Goal: Information Seeking & Learning: Learn about a topic

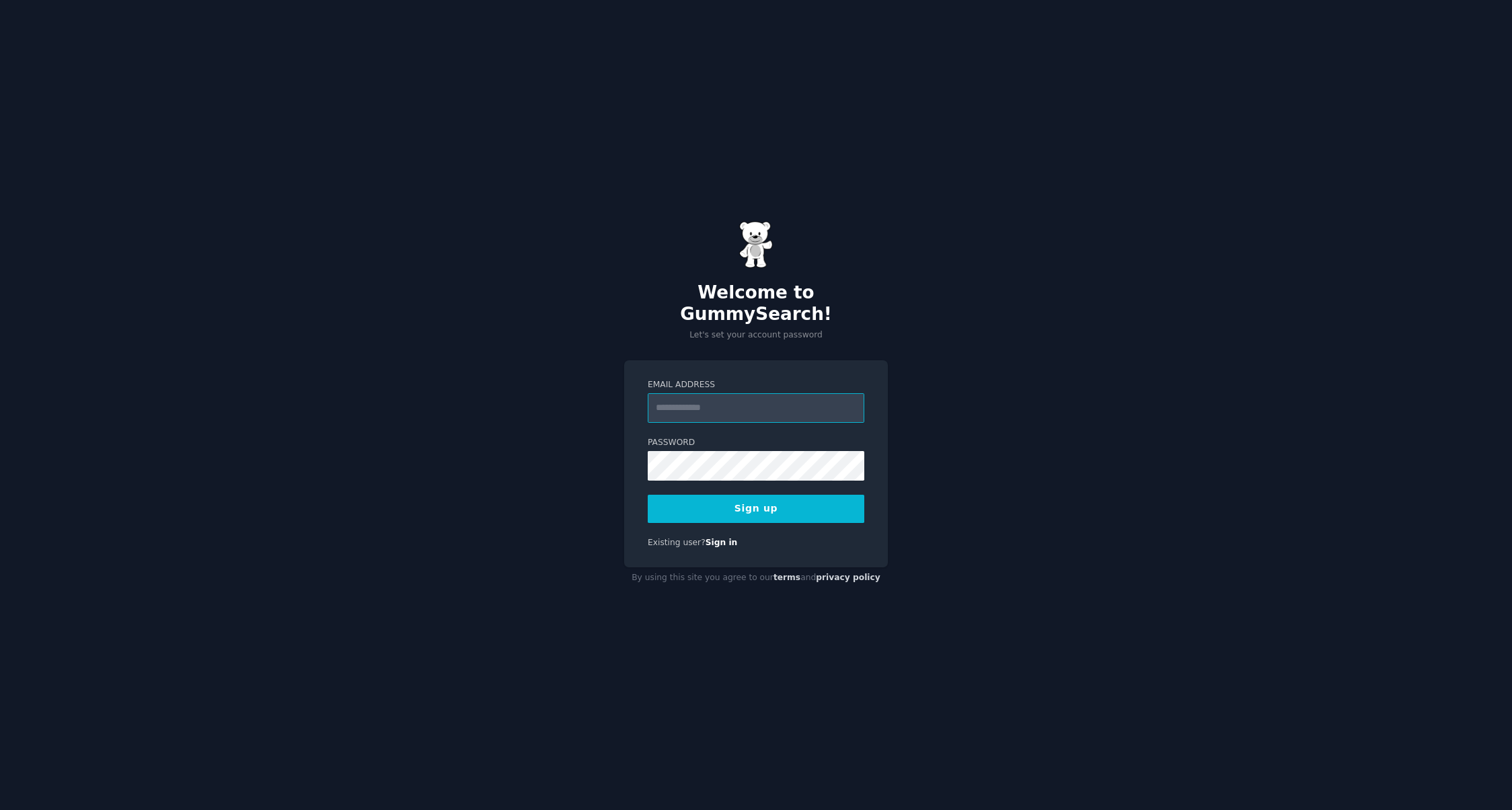
click at [743, 393] on input "Email Address" at bounding box center [755, 408] width 217 height 30
type input "**********"
click at [647, 495] on button "Sign up" at bounding box center [755, 509] width 217 height 28
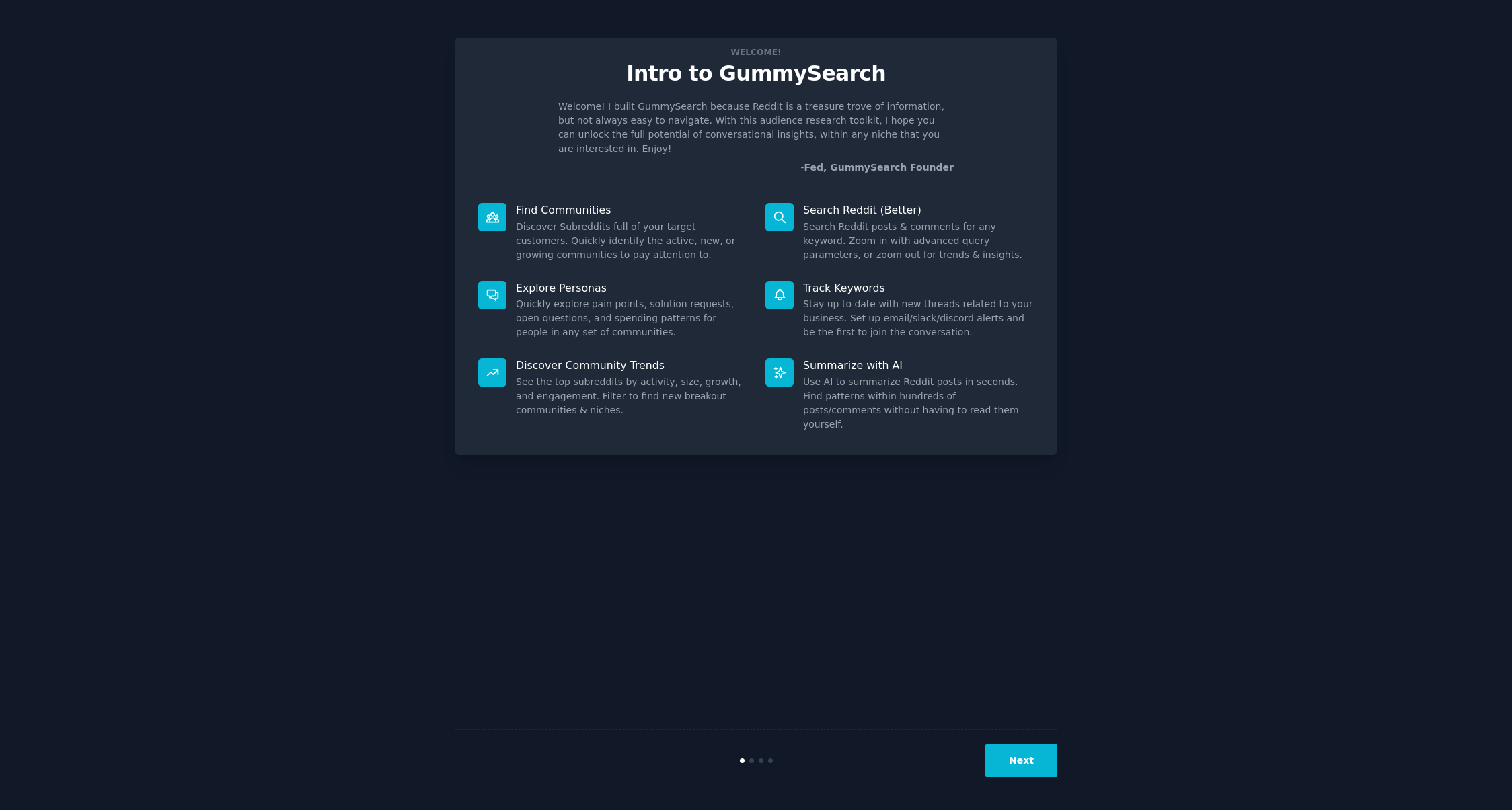
click at [1040, 760] on button "Next" at bounding box center [1021, 760] width 72 height 33
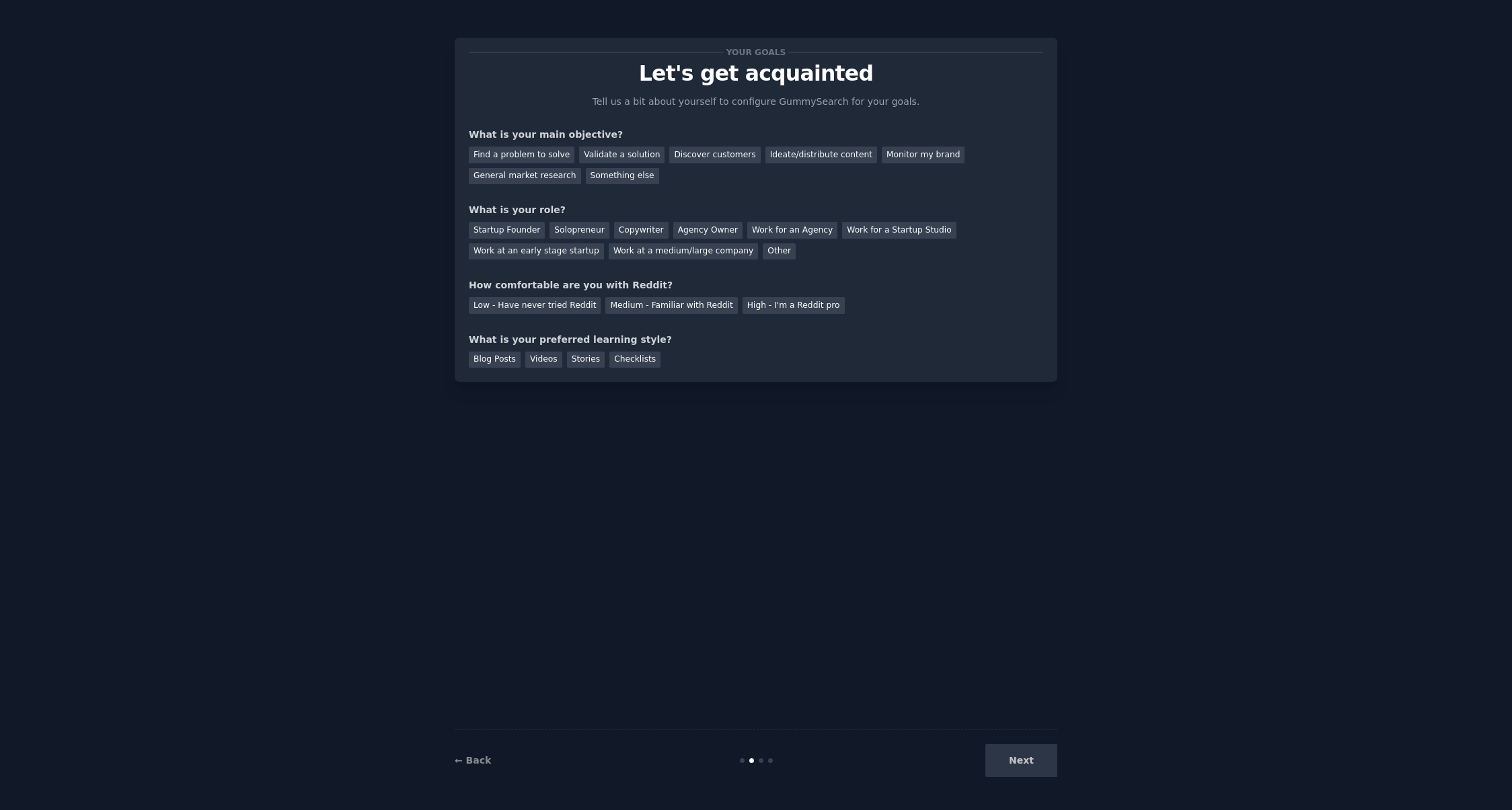
click at [885, 145] on div "Find a problem to solve Validate a solution Discover customers Ideate/distribut…" at bounding box center [755, 163] width 574 height 42
click at [948, 152] on div "Find a problem to solve Validate a solution Discover customers Ideate/distribut…" at bounding box center [755, 163] width 574 height 42
click at [920, 152] on div "Monitor my brand" at bounding box center [923, 155] width 83 height 17
click at [497, 181] on div "General market research" at bounding box center [524, 176] width 112 height 17
click at [512, 223] on div "Startup Founder" at bounding box center [506, 230] width 76 height 17
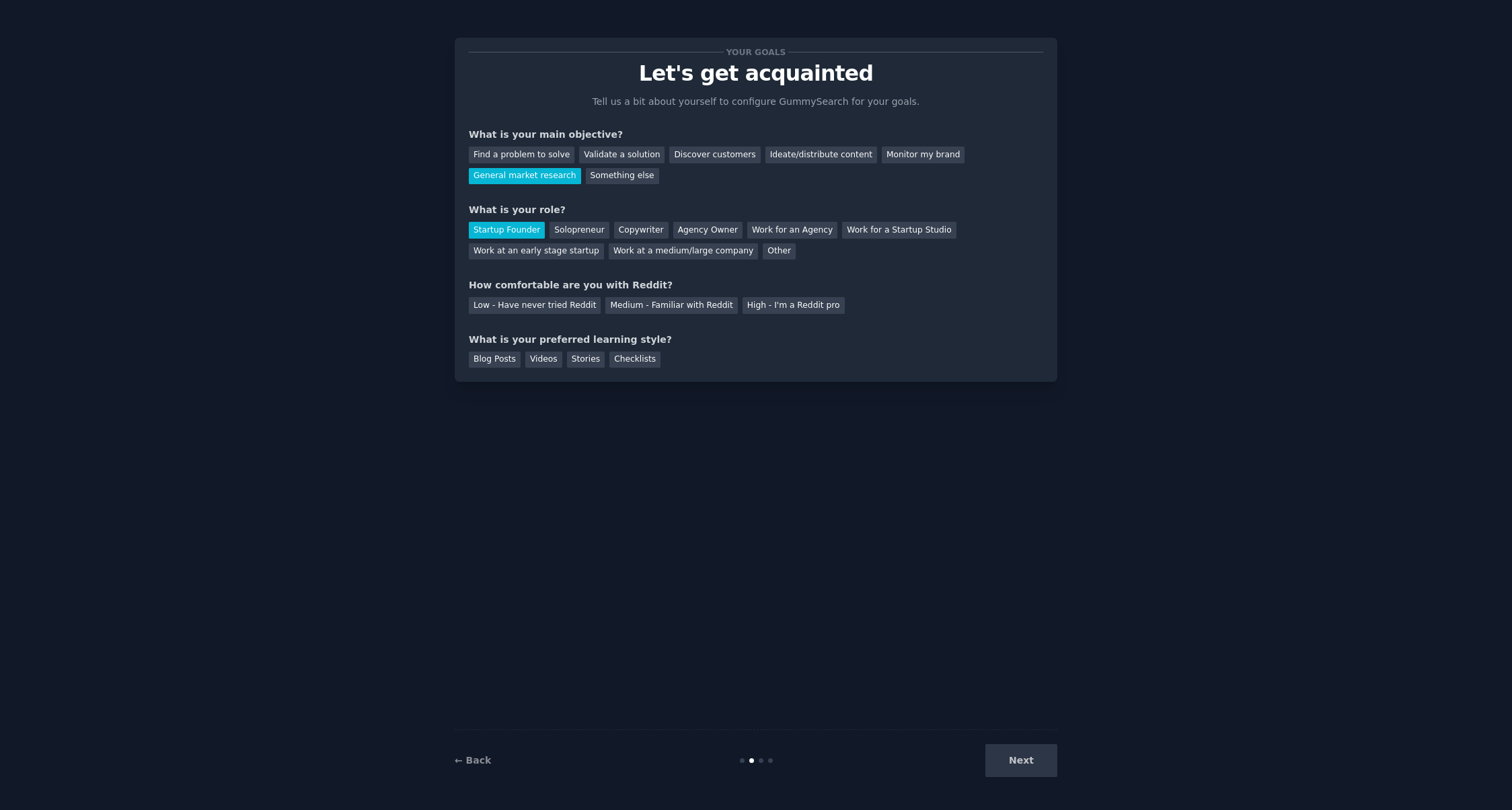
click at [509, 229] on div "Startup Founder" at bounding box center [506, 230] width 76 height 17
click at [526, 223] on div "Startup Founder" at bounding box center [506, 230] width 76 height 17
click at [509, 221] on div "Startup Founder Solopreneur Copywriter Agency Owner Work for an Agency Work for…" at bounding box center [755, 238] width 574 height 42
click at [512, 223] on div "Startup Founder" at bounding box center [506, 230] width 76 height 17
click at [521, 230] on div "Startup Founder" at bounding box center [506, 230] width 76 height 17
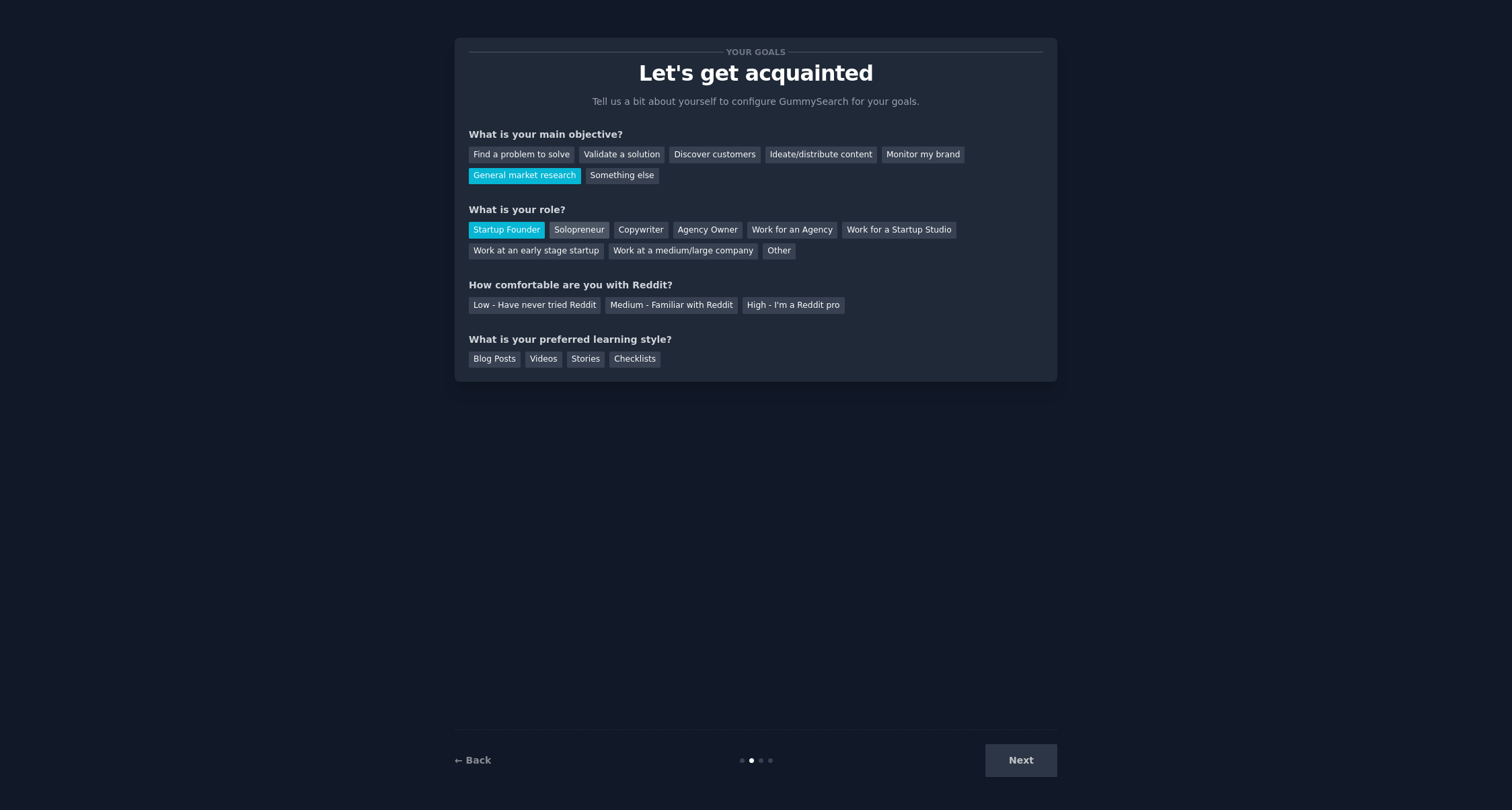
click at [587, 227] on div "Solopreneur" at bounding box center [579, 230] width 59 height 17
click at [497, 231] on div "Startup Founder" at bounding box center [506, 230] width 76 height 17
click at [650, 253] on div "Work at a medium/large company" at bounding box center [683, 252] width 149 height 17
click at [678, 313] on div "Medium - Familiar with Reddit" at bounding box center [671, 306] width 132 height 17
click at [491, 356] on div "Blog Posts" at bounding box center [494, 360] width 51 height 17
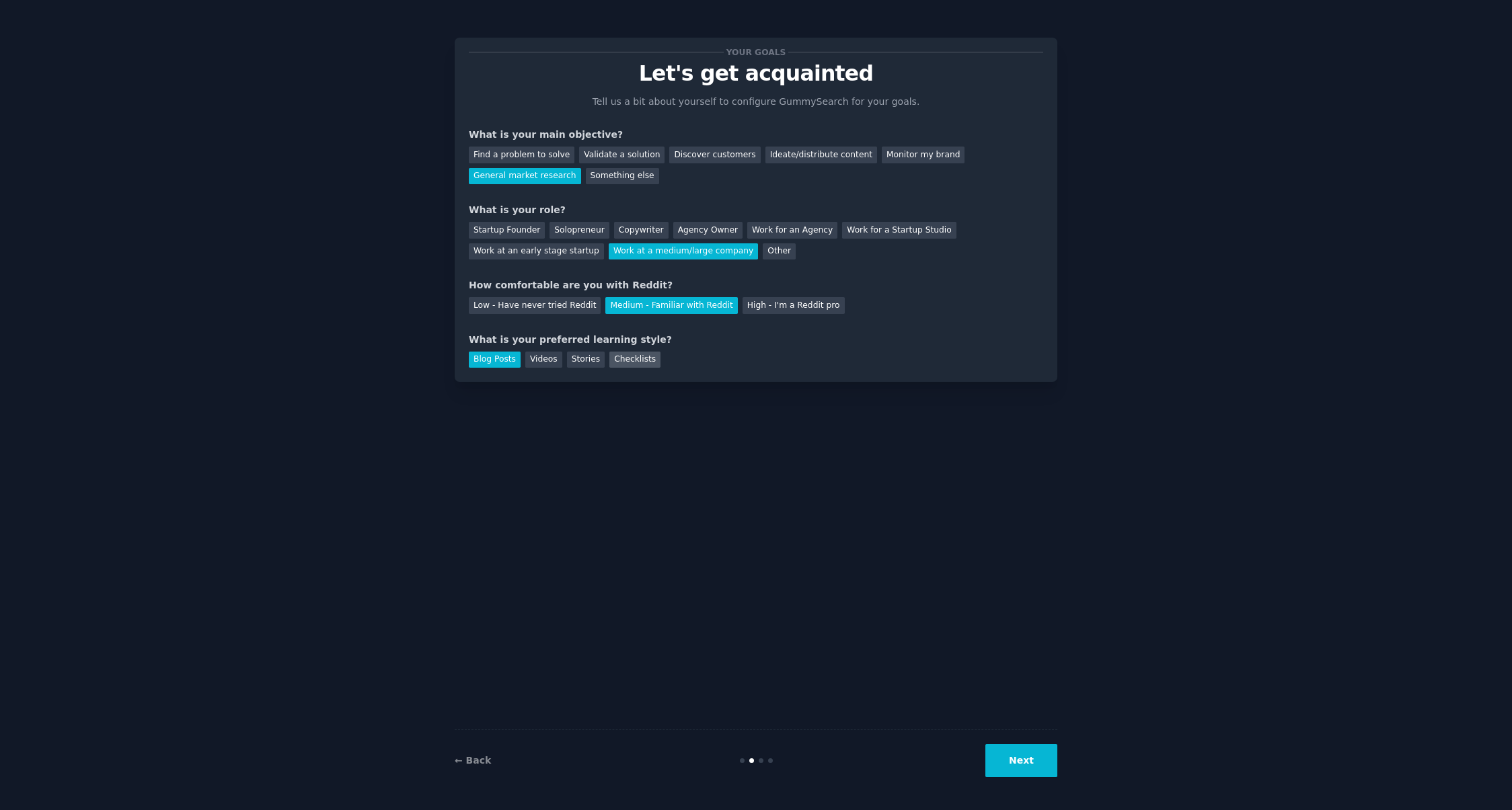
click at [628, 354] on div "Checklists" at bounding box center [635, 360] width 51 height 17
click at [1044, 757] on button "Next" at bounding box center [1021, 760] width 72 height 33
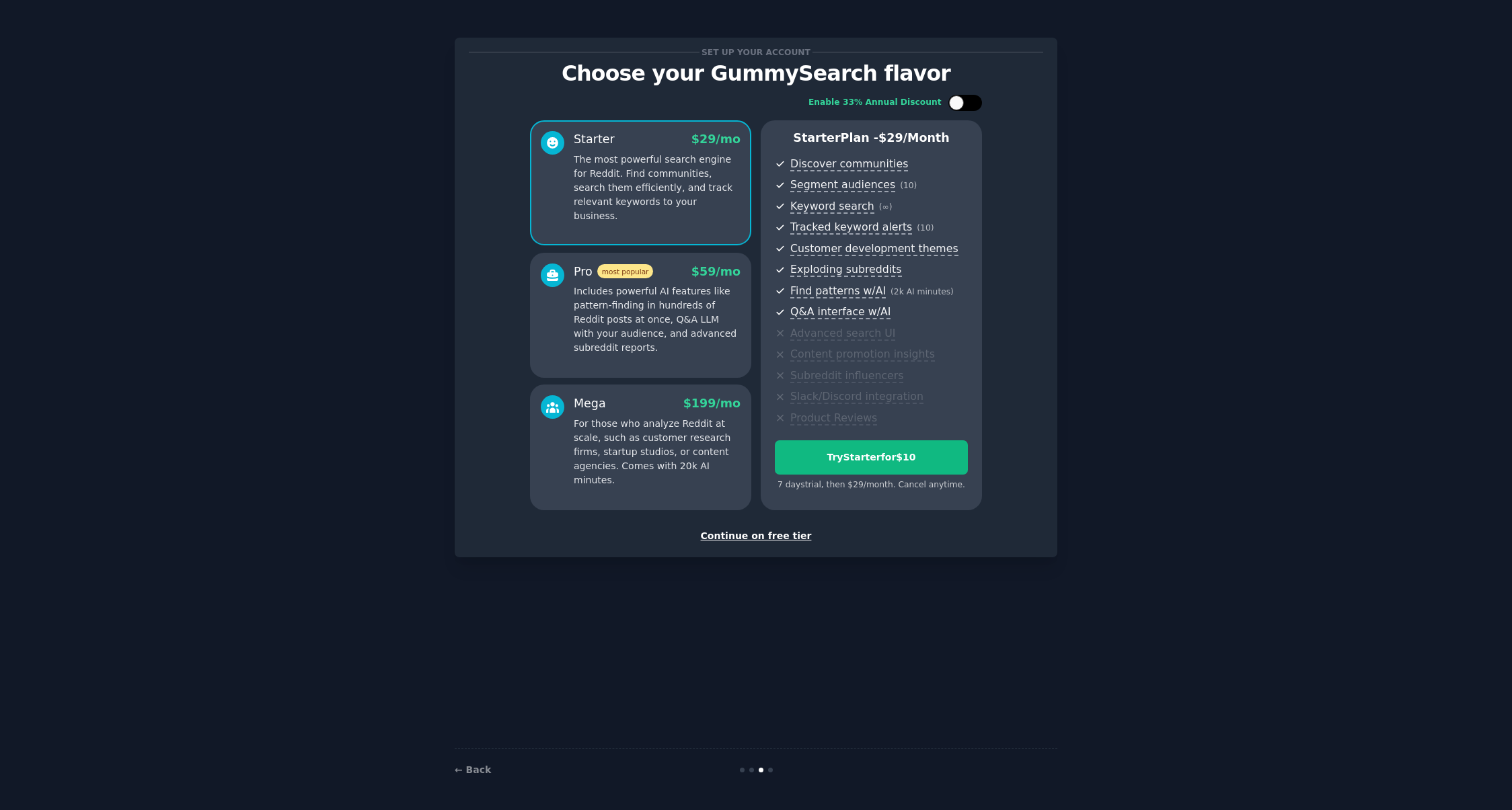
click at [969, 99] on div at bounding box center [972, 103] width 7 height 7
click at [976, 100] on div at bounding box center [973, 103] width 15 height 15
checkbox input "false"
click at [494, 440] on div "Enable 33% Annual Discount Starter $ 29 /mo The most powerful search engine for…" at bounding box center [755, 302] width 574 height 434
click at [494, 446] on div "Enable 33% Annual Discount Starter $ 29 /mo The most powerful search engine for…" at bounding box center [755, 302] width 574 height 434
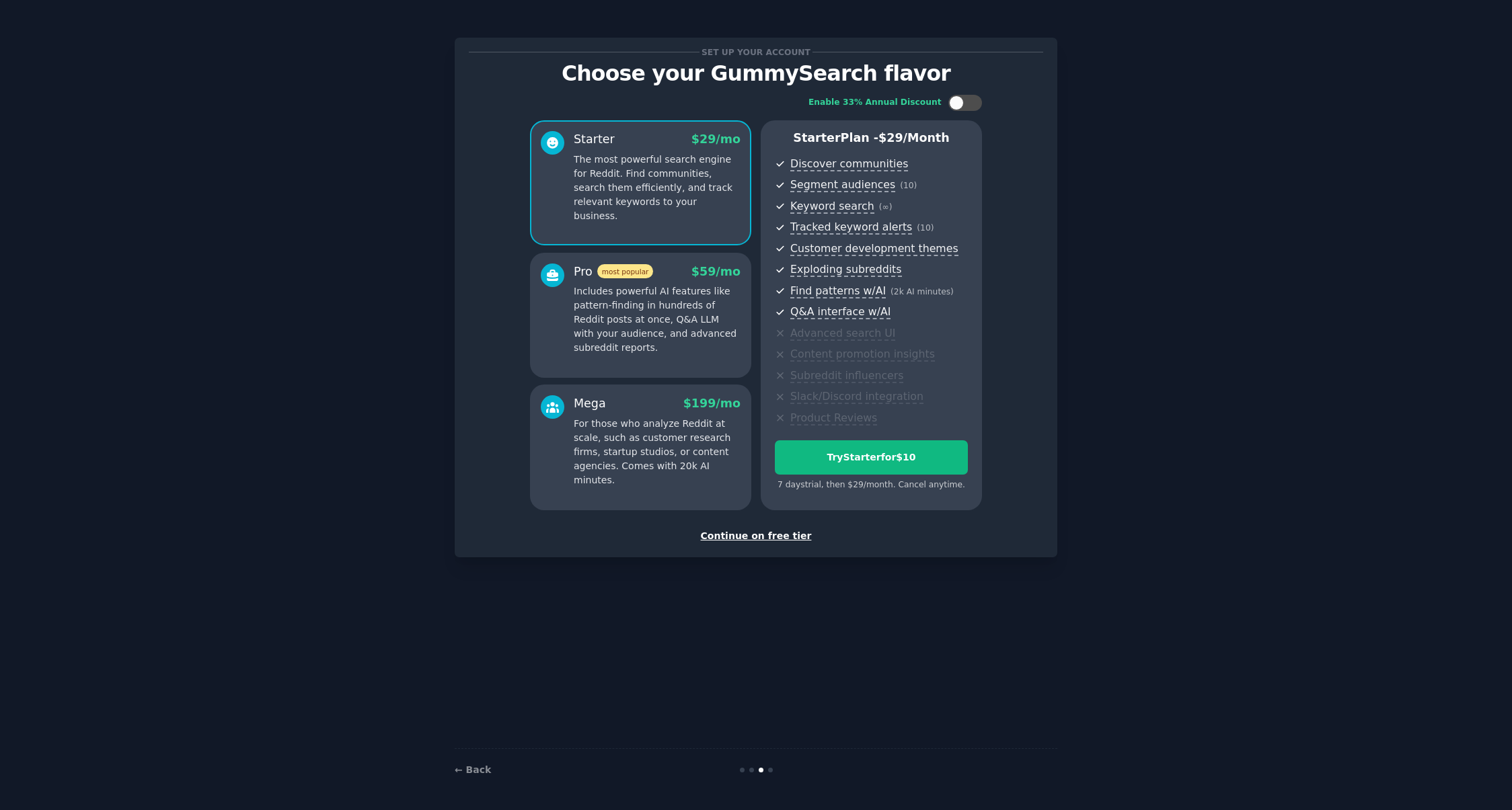
click at [624, 328] on p "Includes powerful AI features like pattern-finding in hundreds of Reddit posts …" at bounding box center [657, 319] width 167 height 70
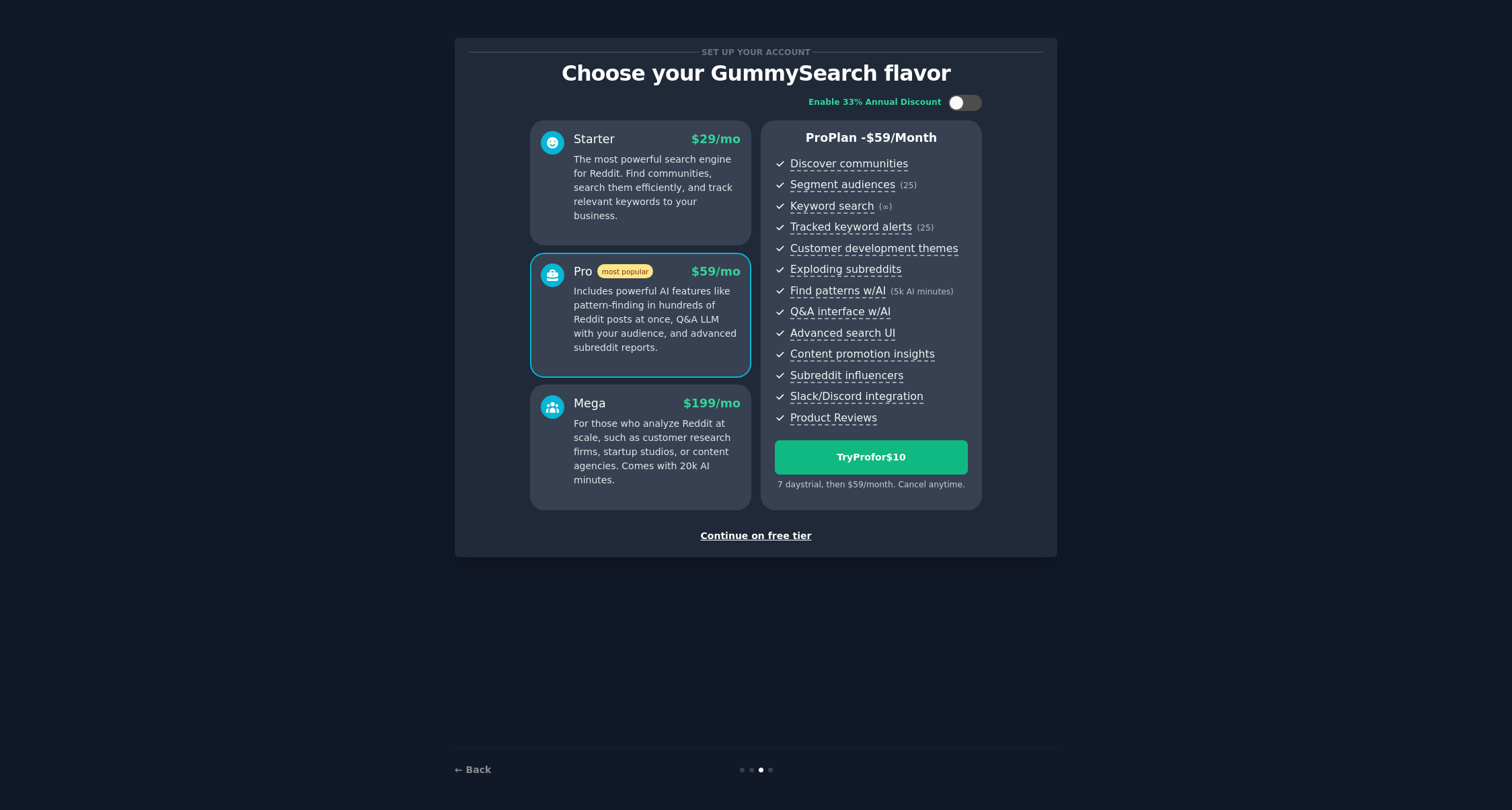
click at [651, 187] on p "The most powerful search engine for Reddit. Find communities, search them effic…" at bounding box center [657, 188] width 167 height 70
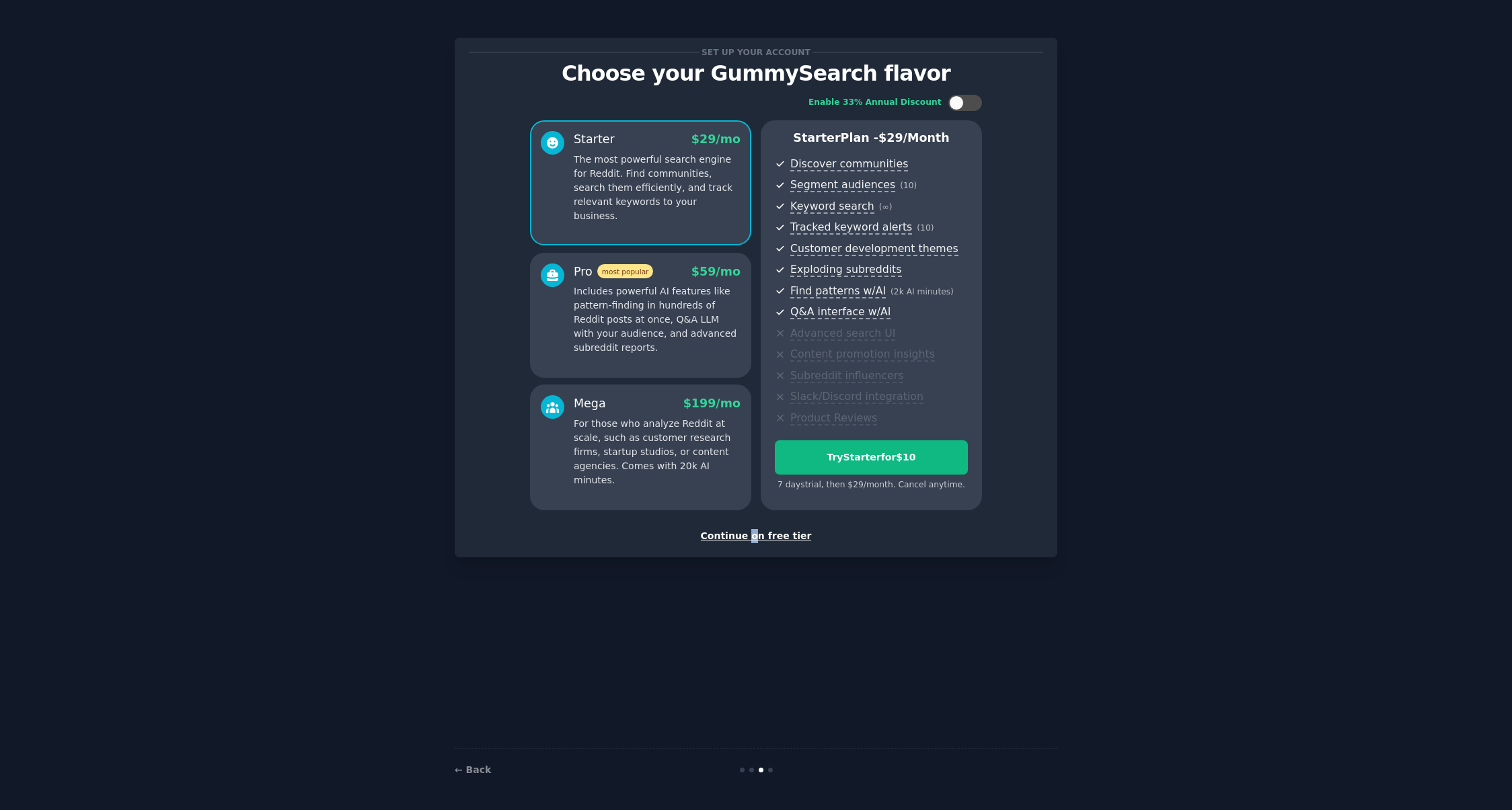
click at [756, 539] on div "Continue on free tier" at bounding box center [755, 536] width 574 height 14
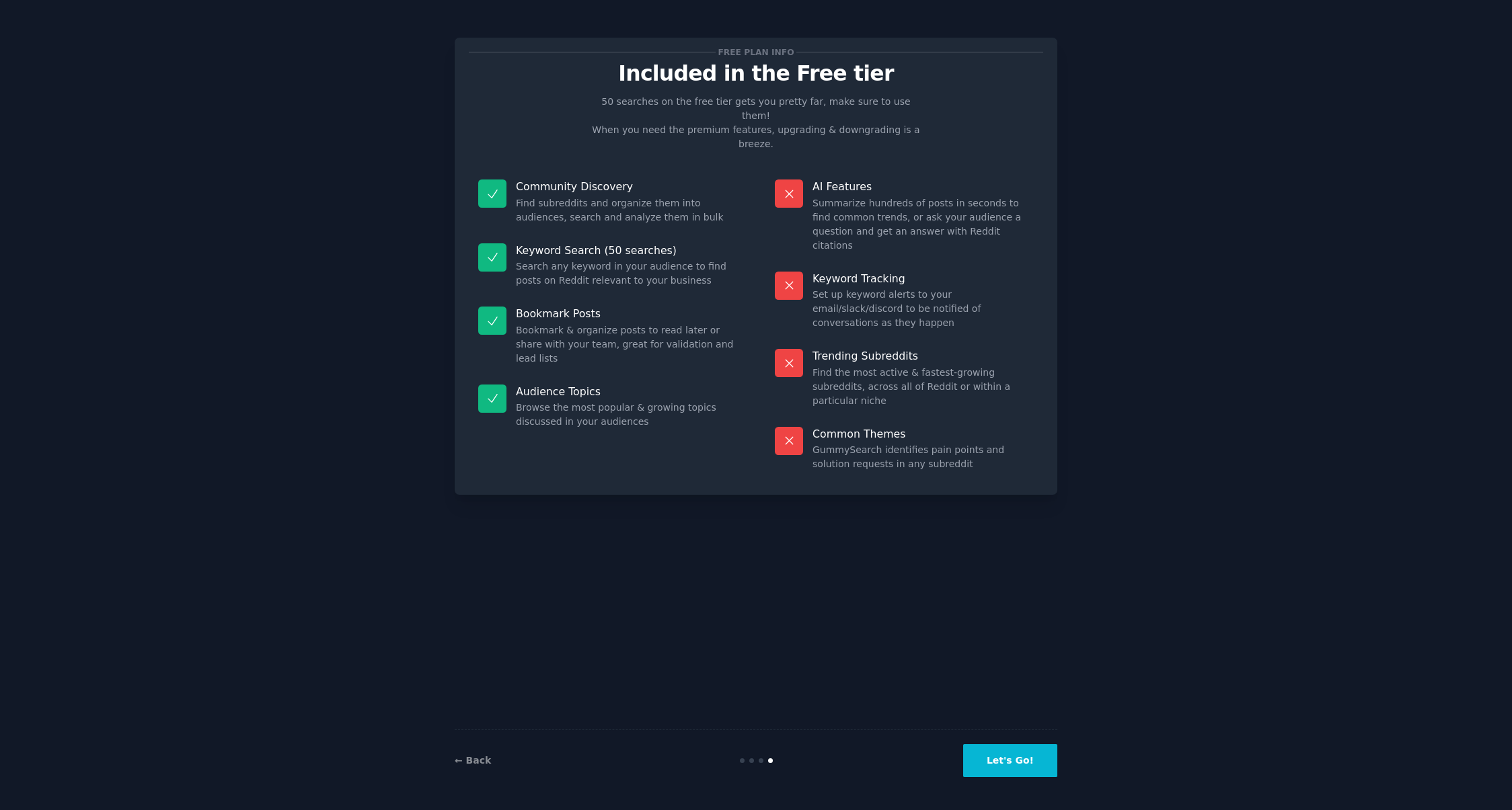
click at [1010, 758] on button "Let's Go!" at bounding box center [1010, 760] width 94 height 33
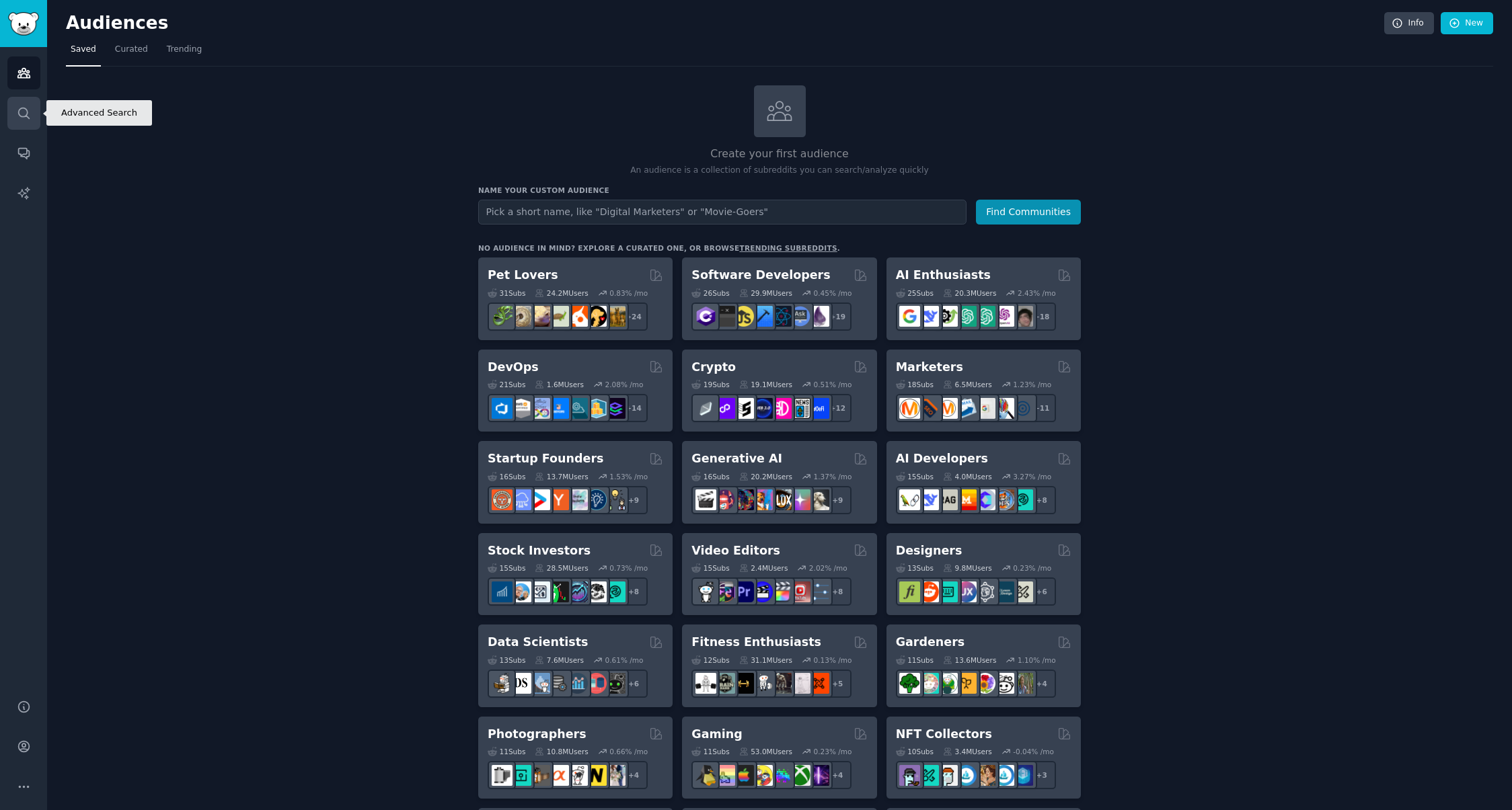
click at [30, 113] on icon "Sidebar" at bounding box center [24, 113] width 14 height 14
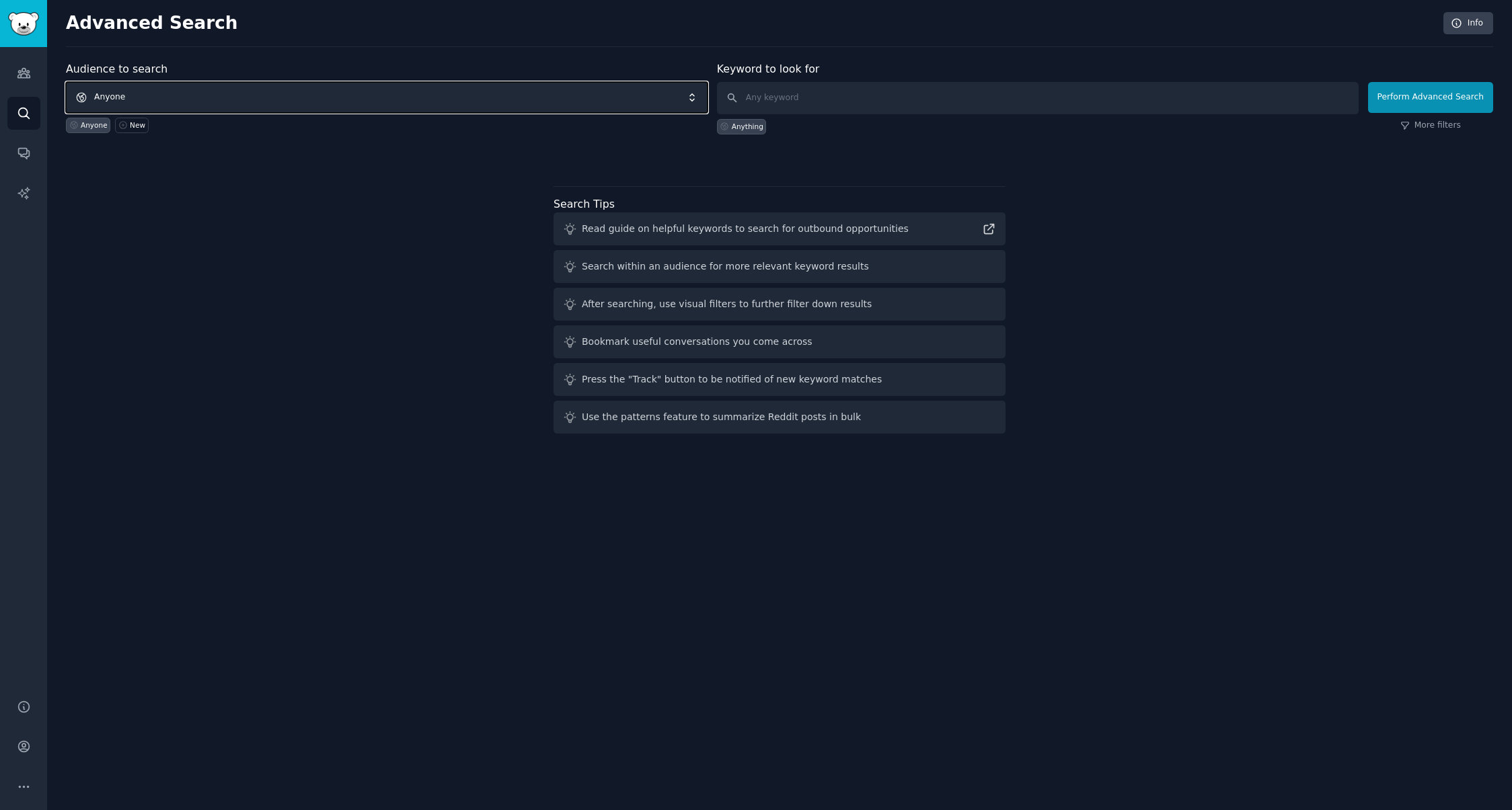
click at [318, 93] on span "Anyone" at bounding box center [386, 98] width 641 height 31
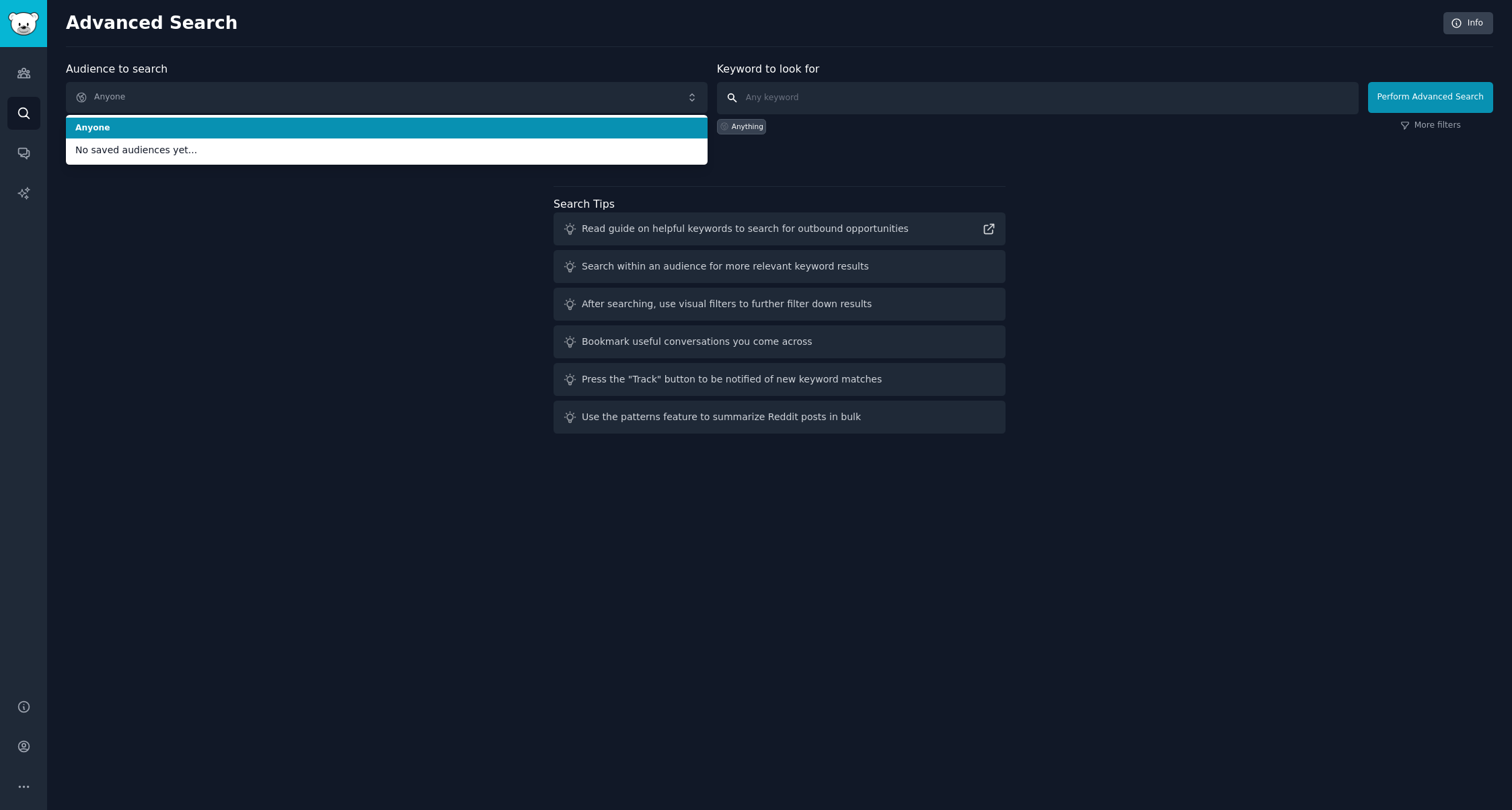
click at [1040, 96] on input "text" at bounding box center [1037, 98] width 641 height 33
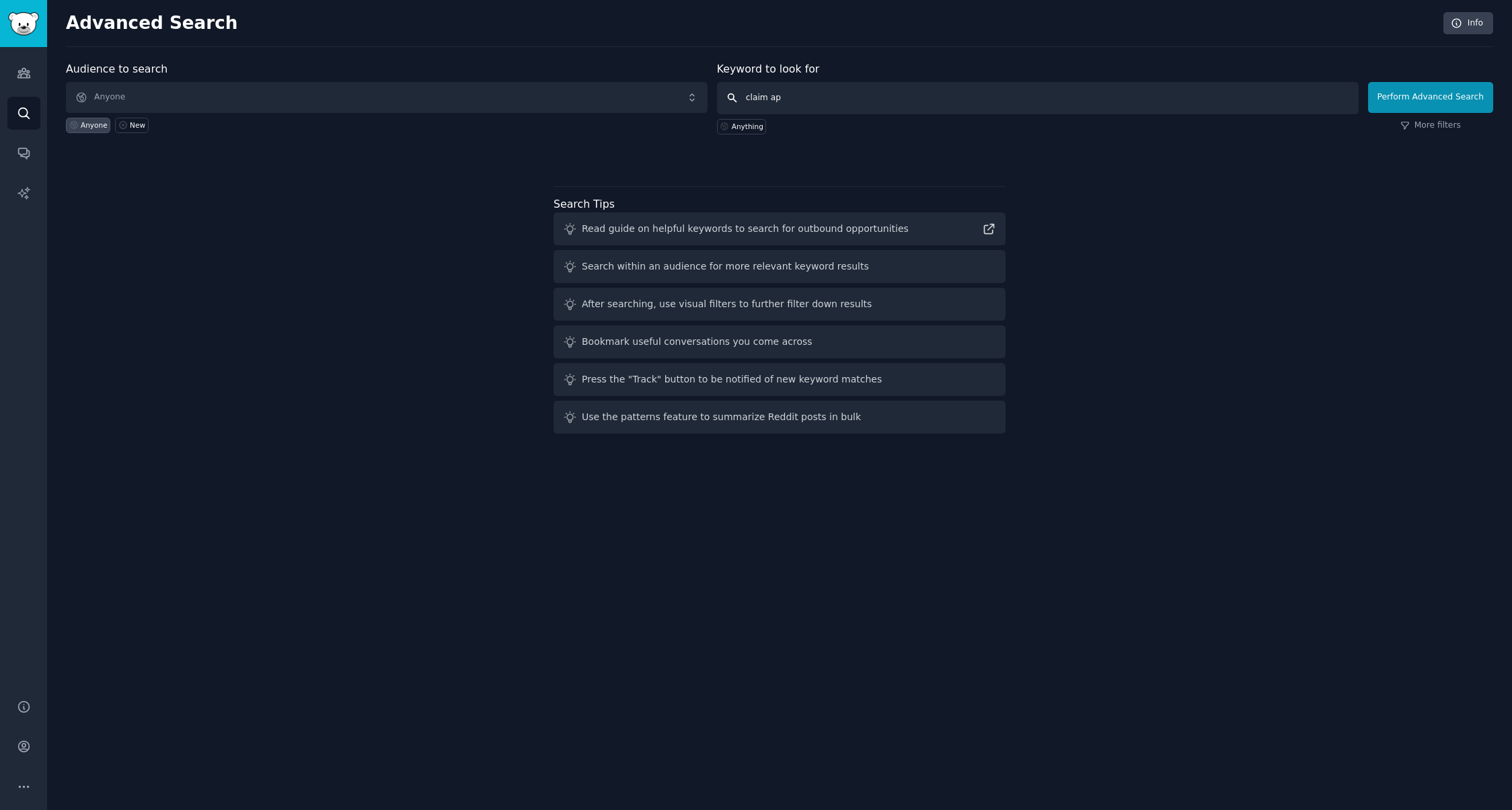
type input "claim app"
click button "Perform Advanced Search" at bounding box center [1431, 98] width 125 height 31
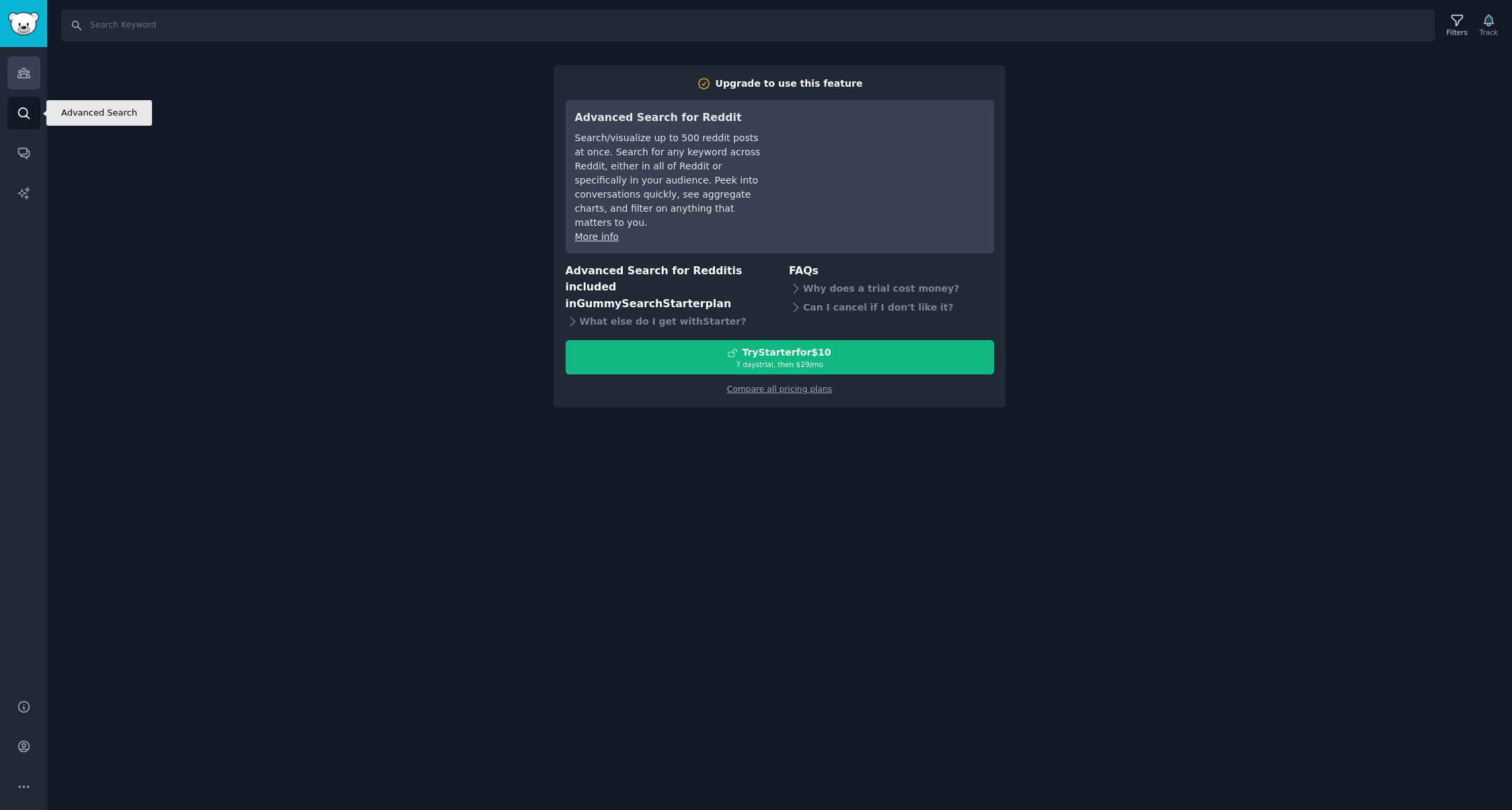
click at [27, 70] on icon "Sidebar" at bounding box center [23, 73] width 12 height 9
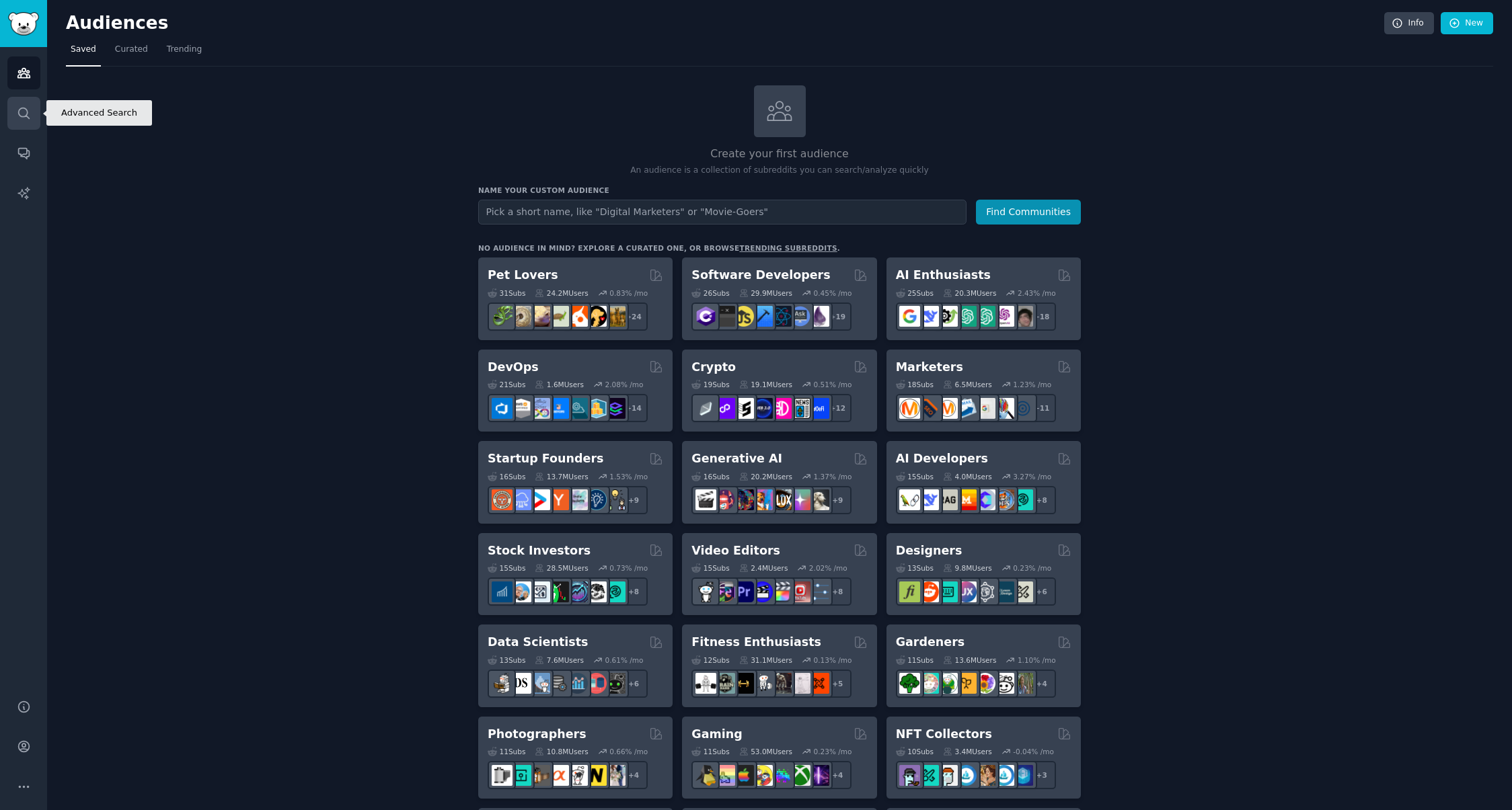
click at [30, 102] on link "Search" at bounding box center [24, 113] width 33 height 33
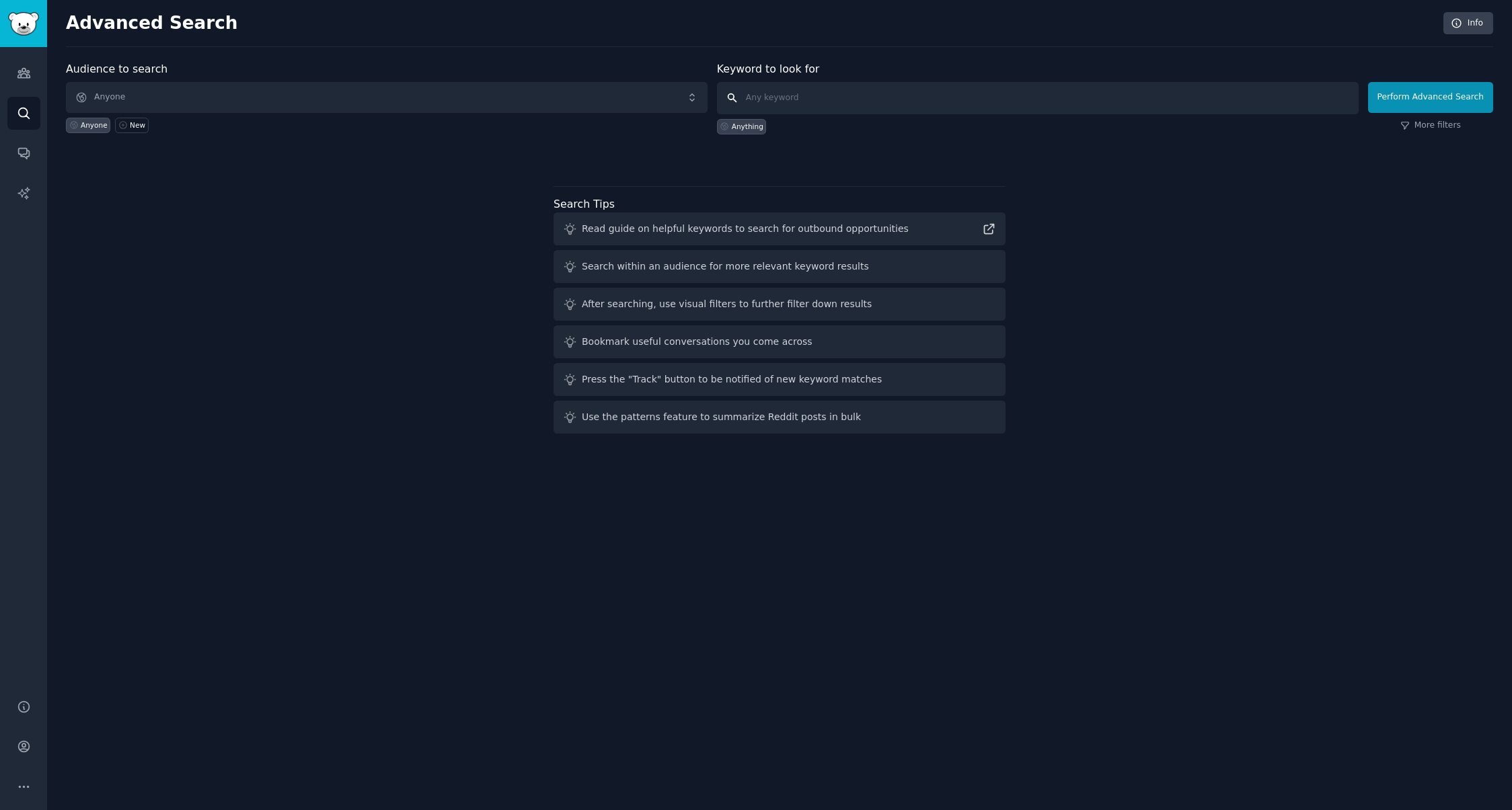
click at [822, 92] on input "text" at bounding box center [1037, 98] width 641 height 33
type input "claim app"
click button "Perform Advanced Search" at bounding box center [1431, 98] width 125 height 31
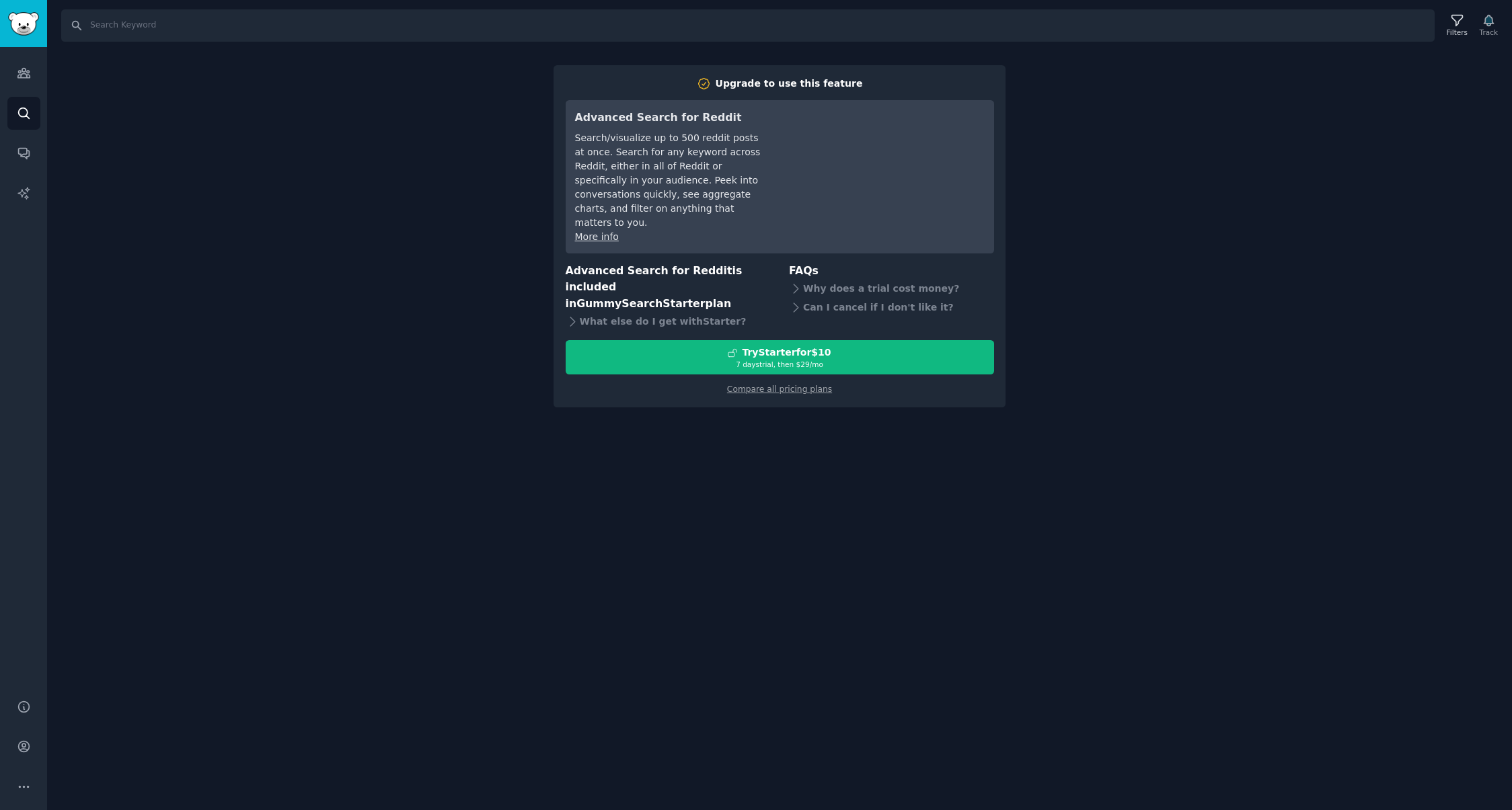
drag, startPoint x: 325, startPoint y: 270, endPoint x: 333, endPoint y: 252, distance: 19.7
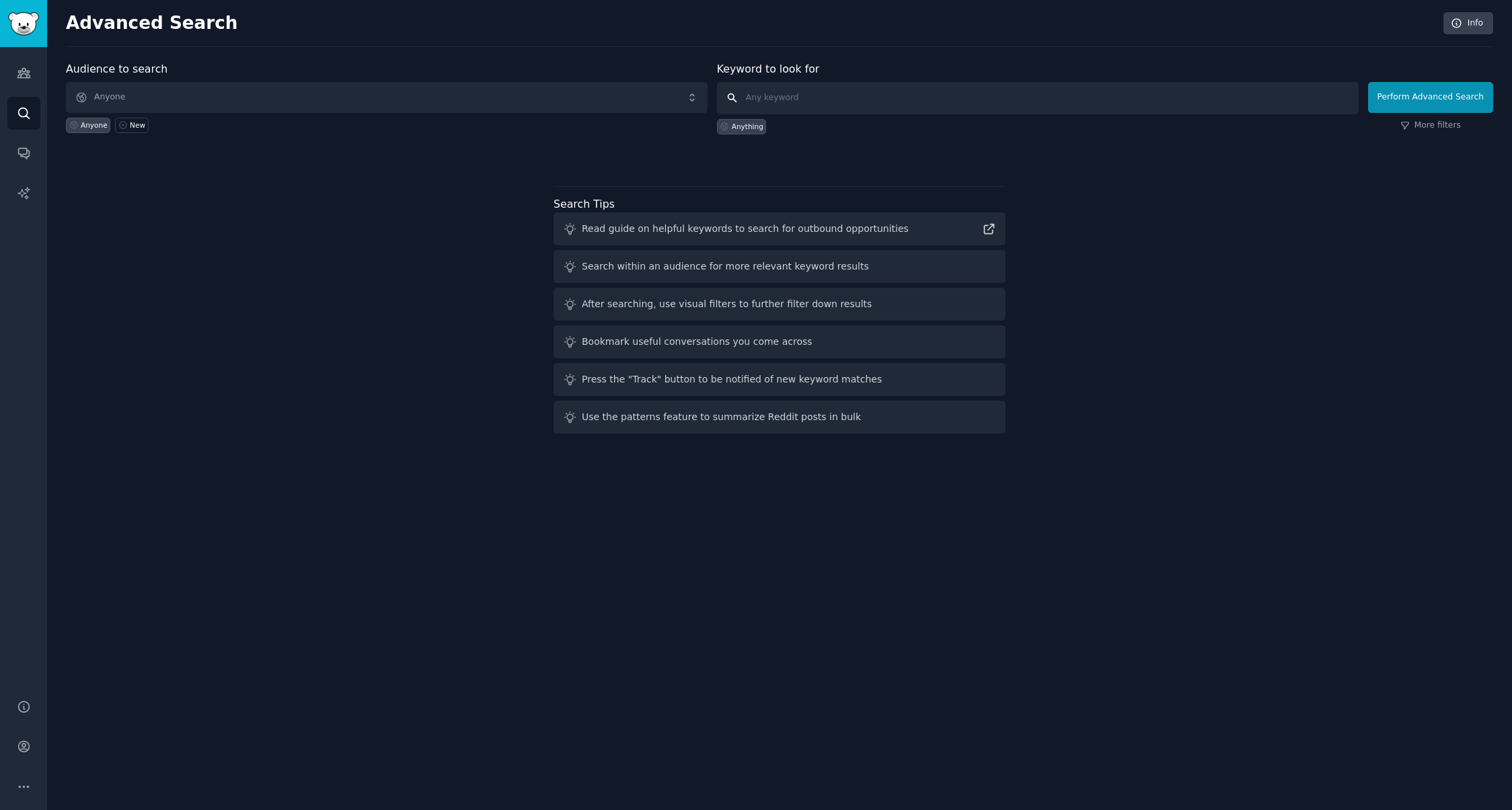
click at [1279, 96] on input "text" at bounding box center [1037, 98] width 641 height 33
